Goal: Check status: Check status

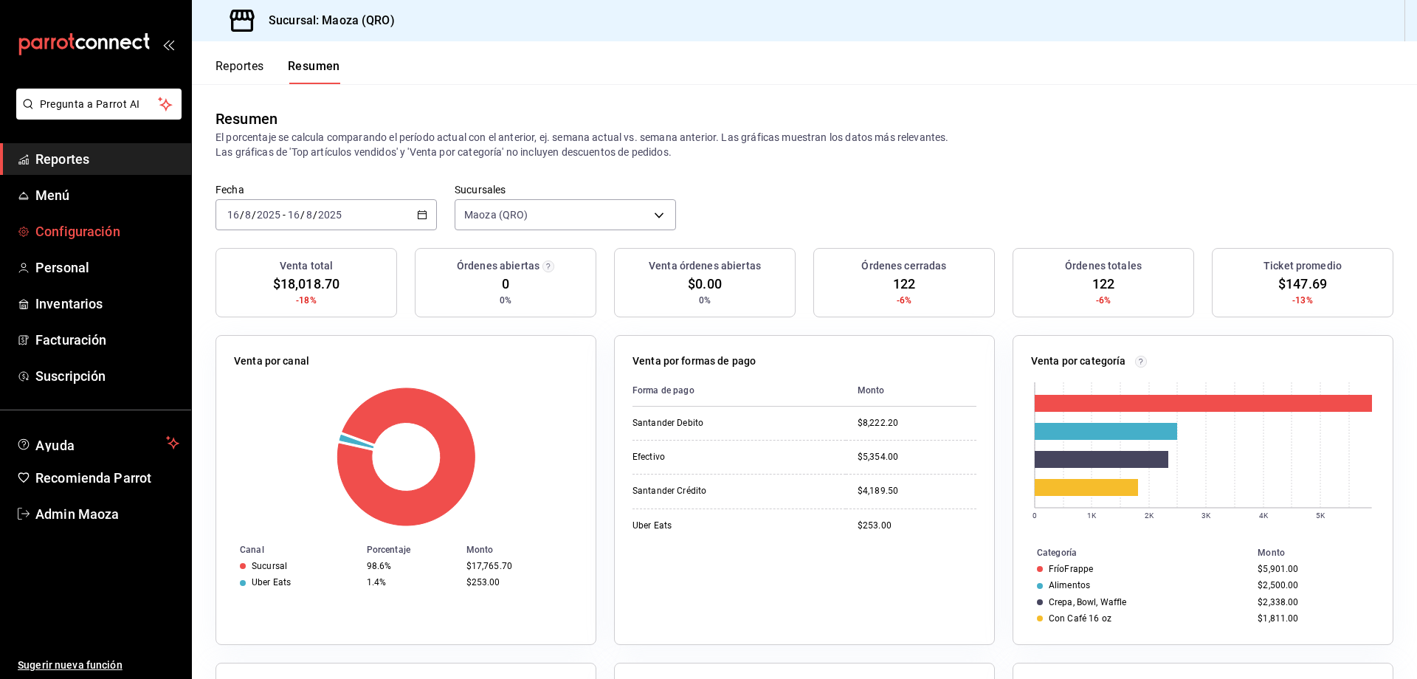
click at [80, 227] on span "Configuración" at bounding box center [107, 231] width 144 height 20
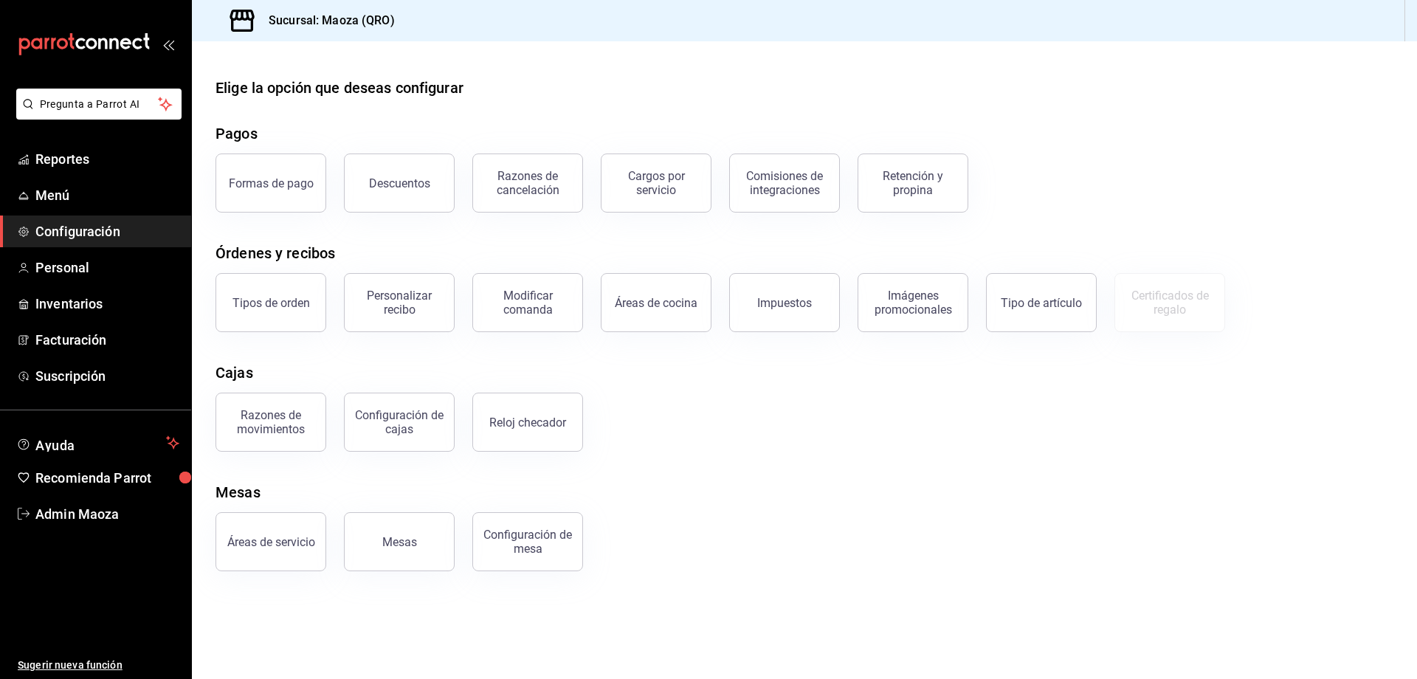
click at [105, 140] on li "Pregunta a Parrot AI" at bounding box center [95, 116] width 179 height 55
click at [100, 151] on span "Reportes" at bounding box center [107, 159] width 144 height 20
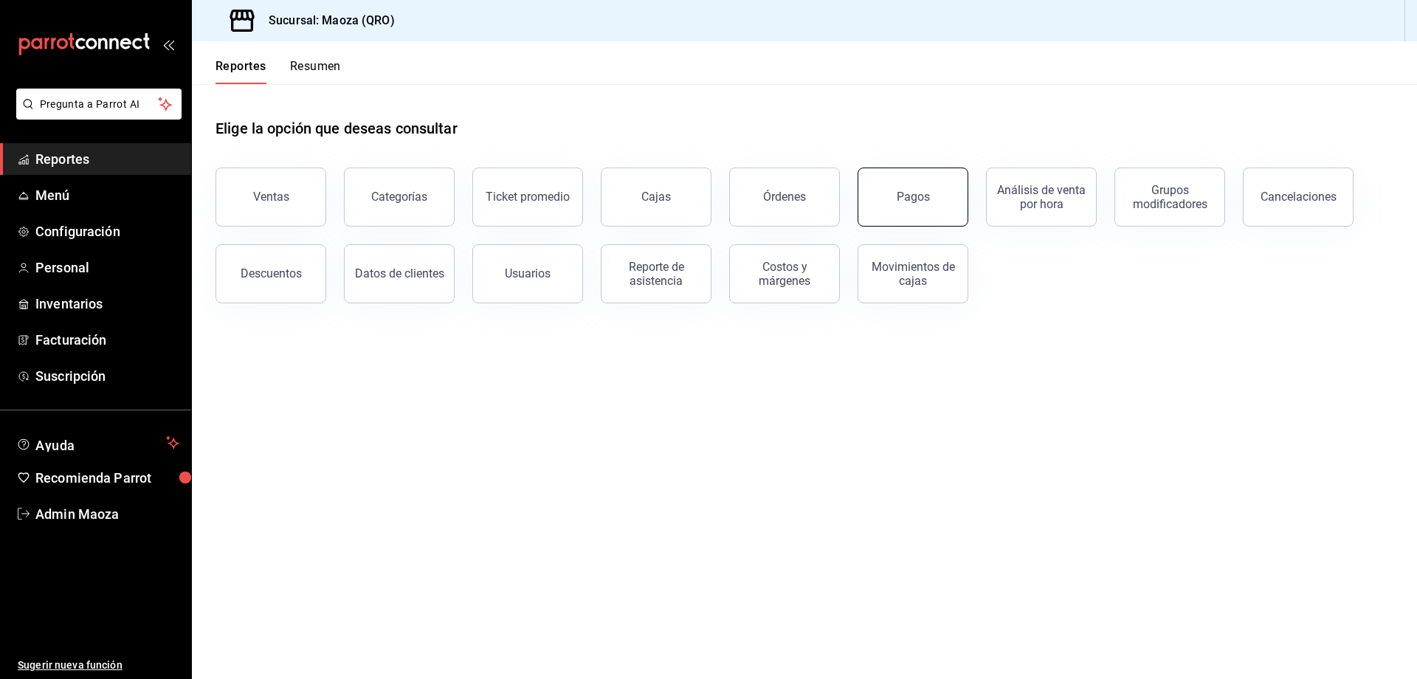
click at [950, 194] on button "Pagos" at bounding box center [912, 197] width 111 height 59
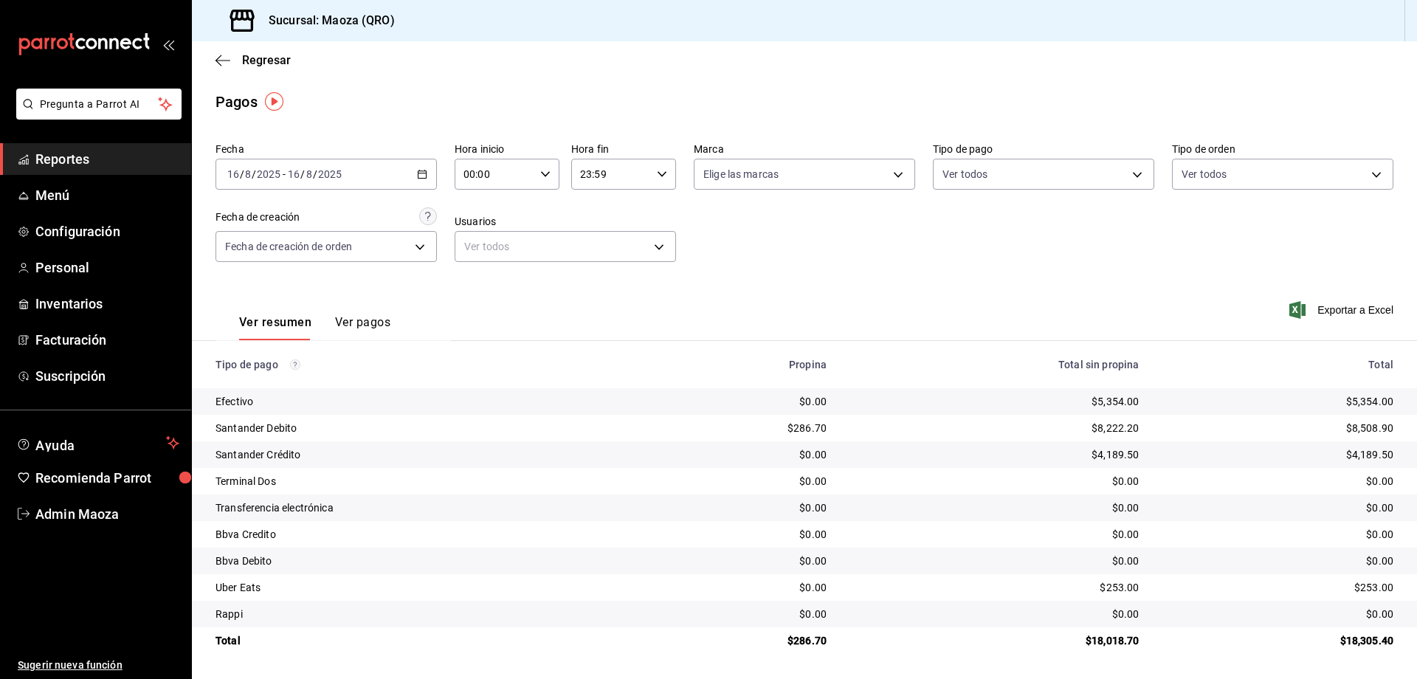
click at [419, 180] on div "[DATE] [DATE] - [DATE] [DATE]" at bounding box center [325, 174] width 221 height 31
click at [280, 388] on span "Rango de fechas" at bounding box center [285, 384] width 114 height 15
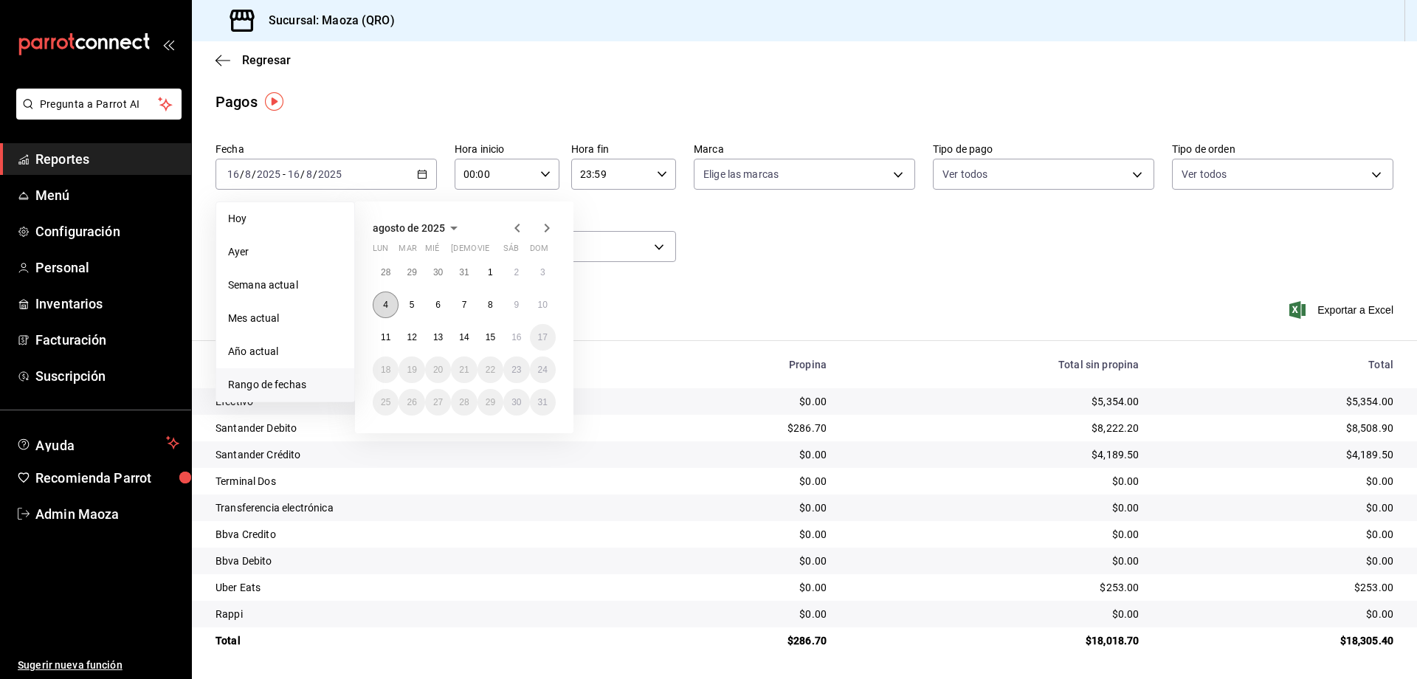
click at [381, 311] on button "4" at bounding box center [386, 304] width 26 height 27
click at [542, 305] on abbr "10" at bounding box center [543, 305] width 10 height 10
